Goal: Information Seeking & Learning: Compare options

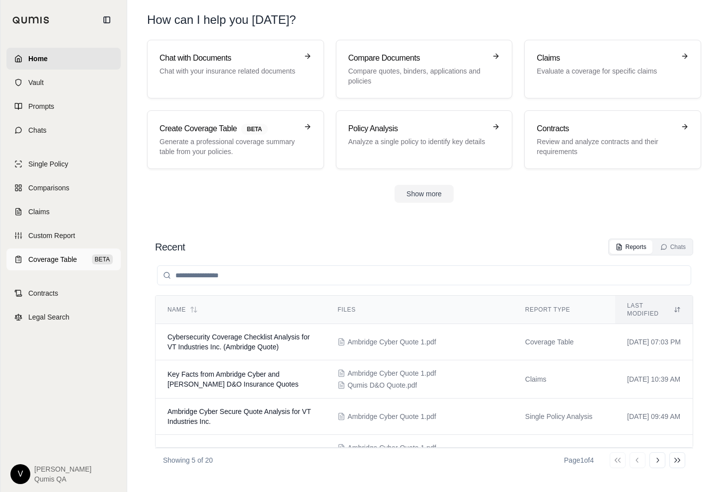
click at [67, 254] on link "Coverage Table BETA" at bounding box center [63, 260] width 114 height 22
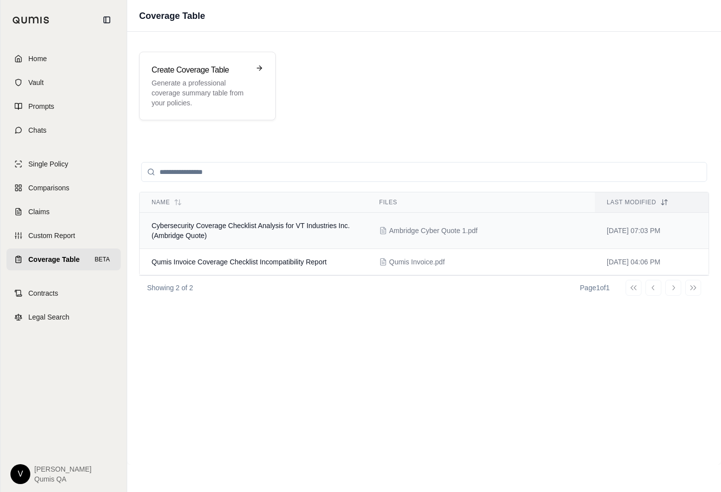
click at [187, 234] on span "Cybersecurity Coverage Checklist Analysis for VT Industries Inc. (Ambridge Quot…" at bounding box center [251, 231] width 198 height 18
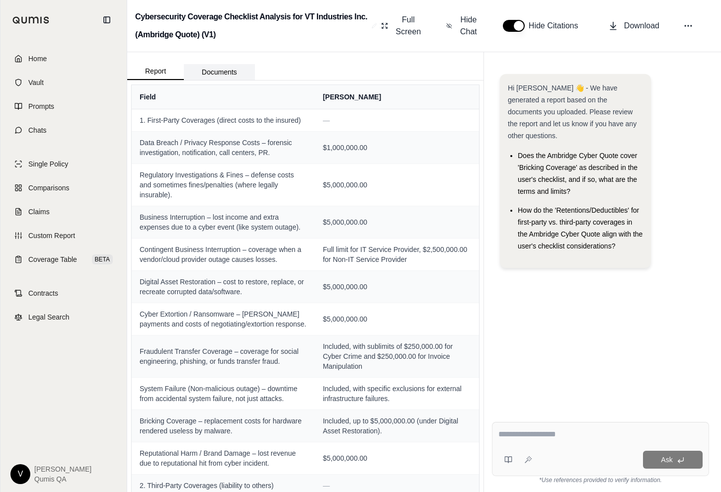
click at [224, 72] on button "Documents" at bounding box center [219, 72] width 71 height 16
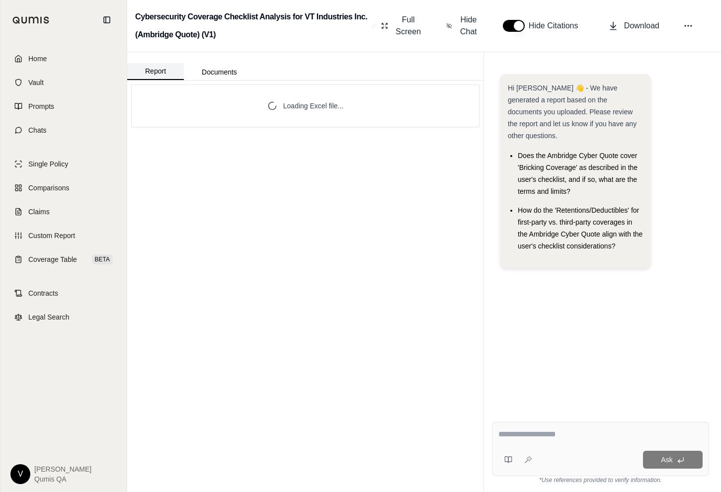
click at [157, 70] on button "Report" at bounding box center [155, 71] width 57 height 17
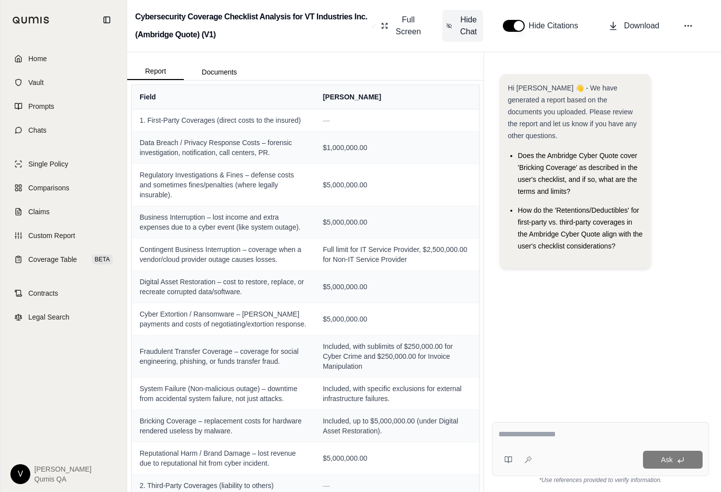
click at [465, 28] on span "Hide Chat" at bounding box center [468, 26] width 21 height 24
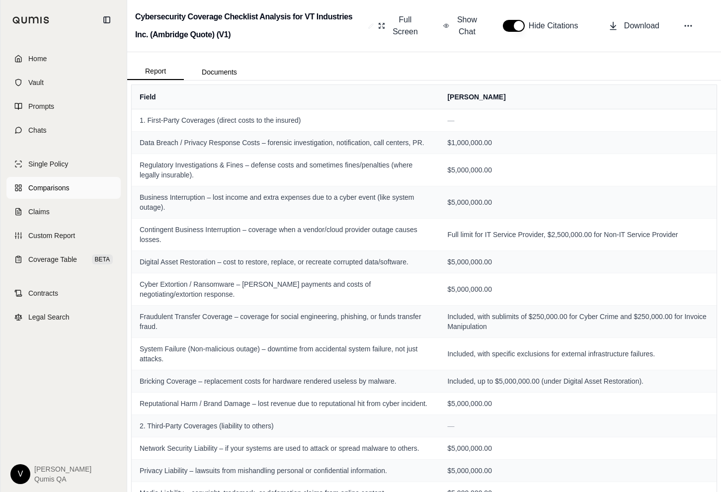
click at [61, 197] on link "Comparisons" at bounding box center [63, 188] width 114 height 22
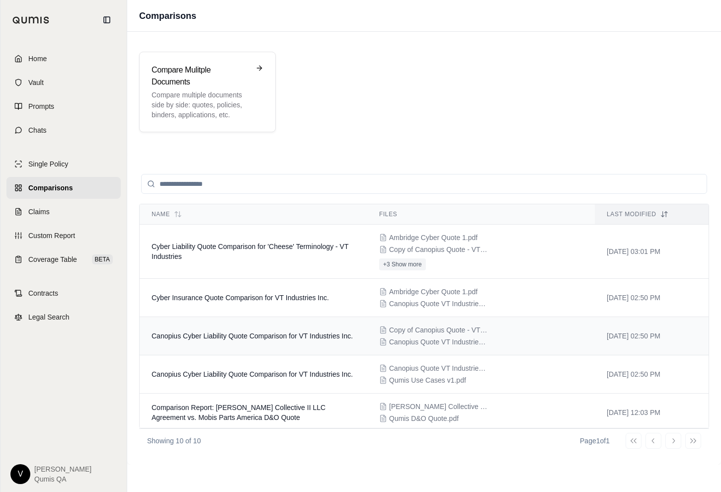
click at [215, 337] on span "Canopius Cyber Liability Quote Comparison for VT Industries Inc." at bounding box center [252, 336] width 201 height 8
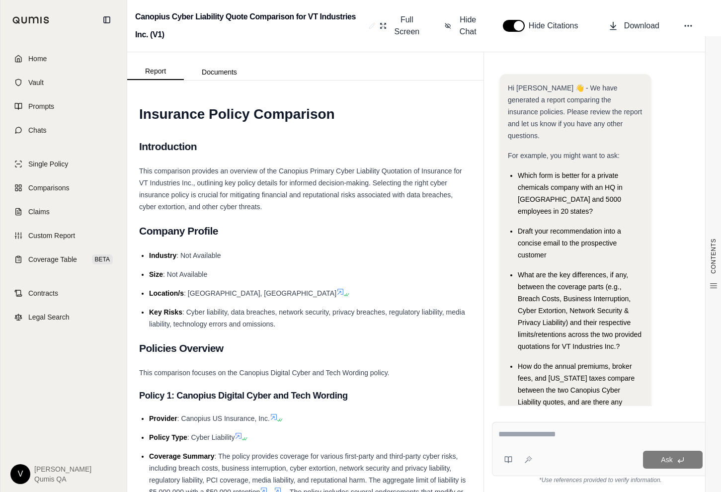
scroll to position [21, 0]
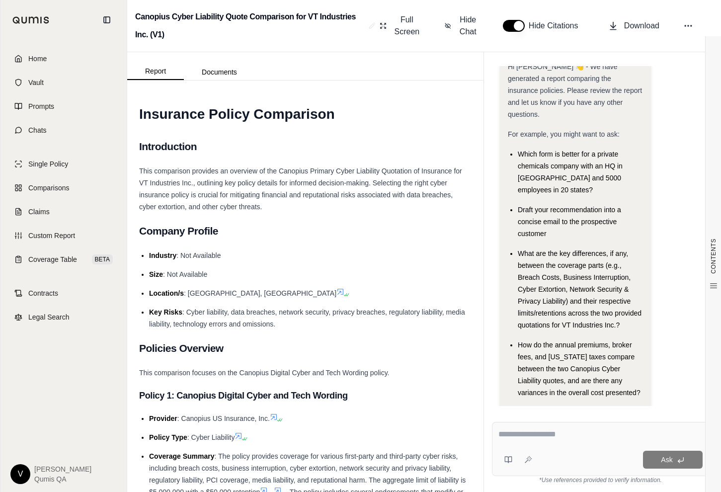
click at [73, 248] on div "Single Policy Comparisons Claims Custom Report Coverage Table BETA" at bounding box center [63, 211] width 114 height 117
click at [73, 258] on span "Coverage Table" at bounding box center [52, 260] width 49 height 10
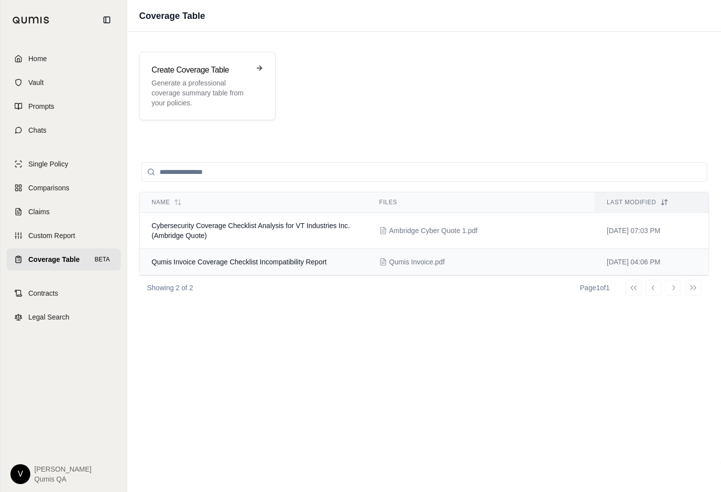
click at [191, 259] on span "Qumis Invoice Coverage Checklist Incompatibility Report" at bounding box center [239, 262] width 175 height 8
click at [174, 236] on span "Cybersecurity Coverage Checklist Analysis for VT Industries Inc. (Ambridge Quot…" at bounding box center [251, 231] width 198 height 18
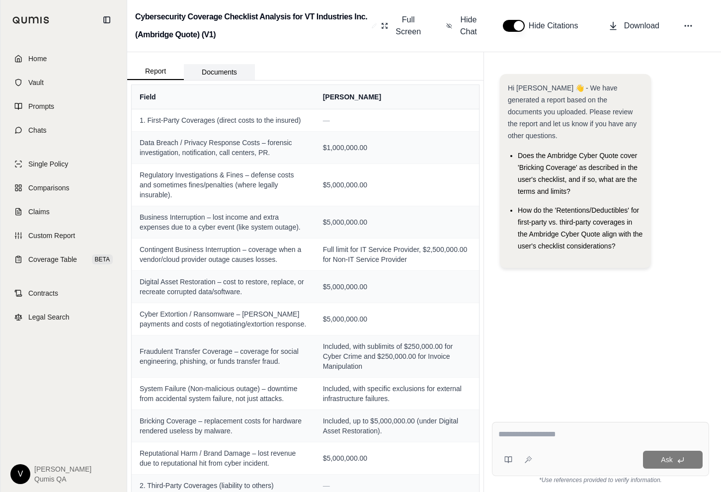
scroll to position [0, 0]
